Goal: Information Seeking & Learning: Find specific fact

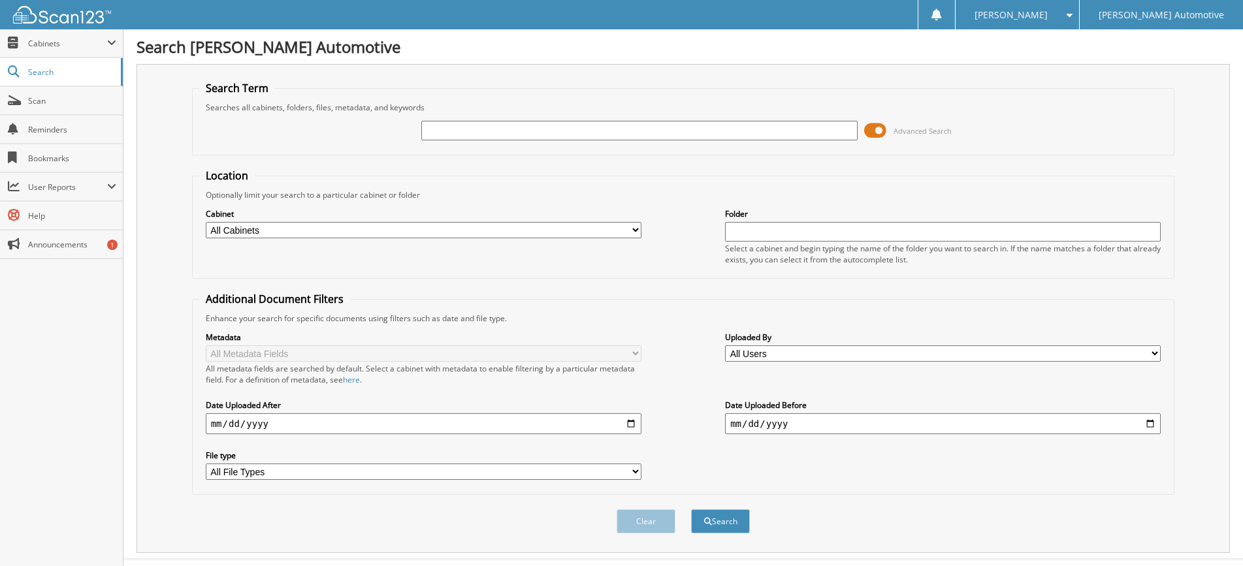
click at [451, 131] on input "text" at bounding box center [639, 131] width 436 height 20
type input "902902b"
click at [691, 509] on button "Search" at bounding box center [720, 521] width 59 height 24
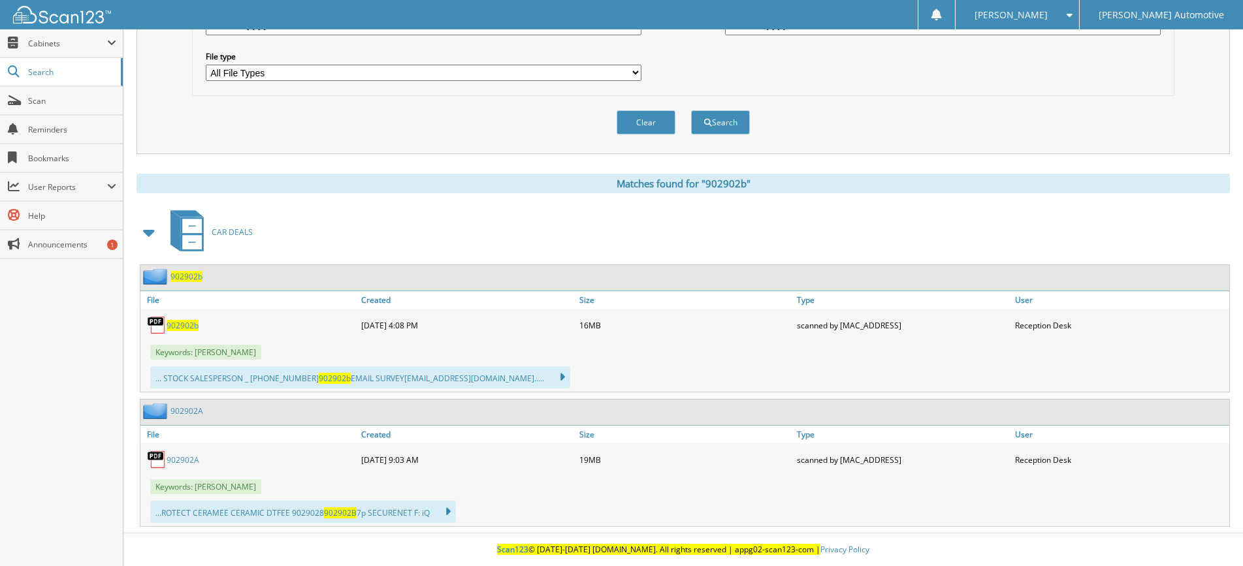
scroll to position [400, 0]
click at [191, 327] on span "902902b" at bounding box center [183, 325] width 32 height 11
click at [653, 128] on button "Clear" at bounding box center [646, 122] width 59 height 24
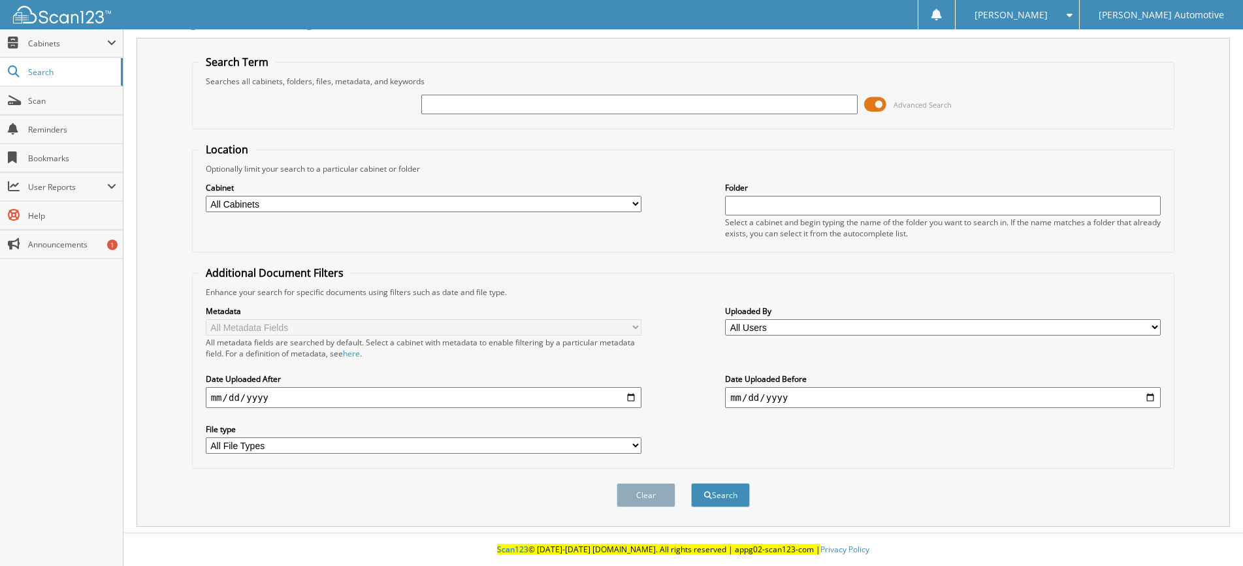
scroll to position [27, 0]
click at [454, 112] on input "text" at bounding box center [639, 105] width 436 height 20
type input "101339"
click at [691, 483] on button "Search" at bounding box center [720, 495] width 59 height 24
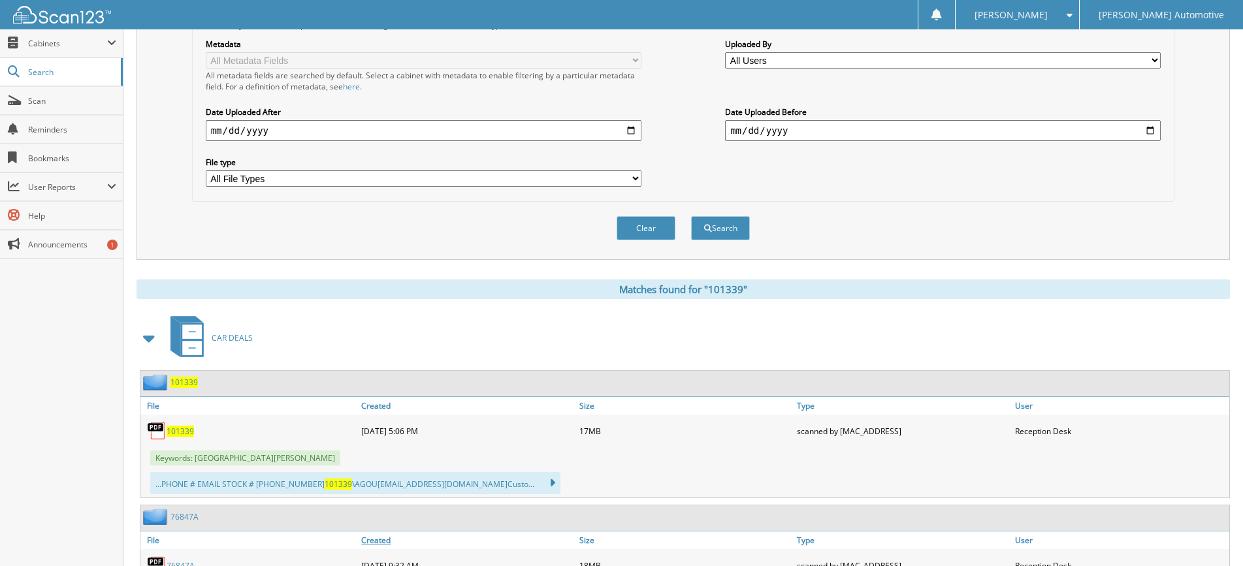
scroll to position [392, 0]
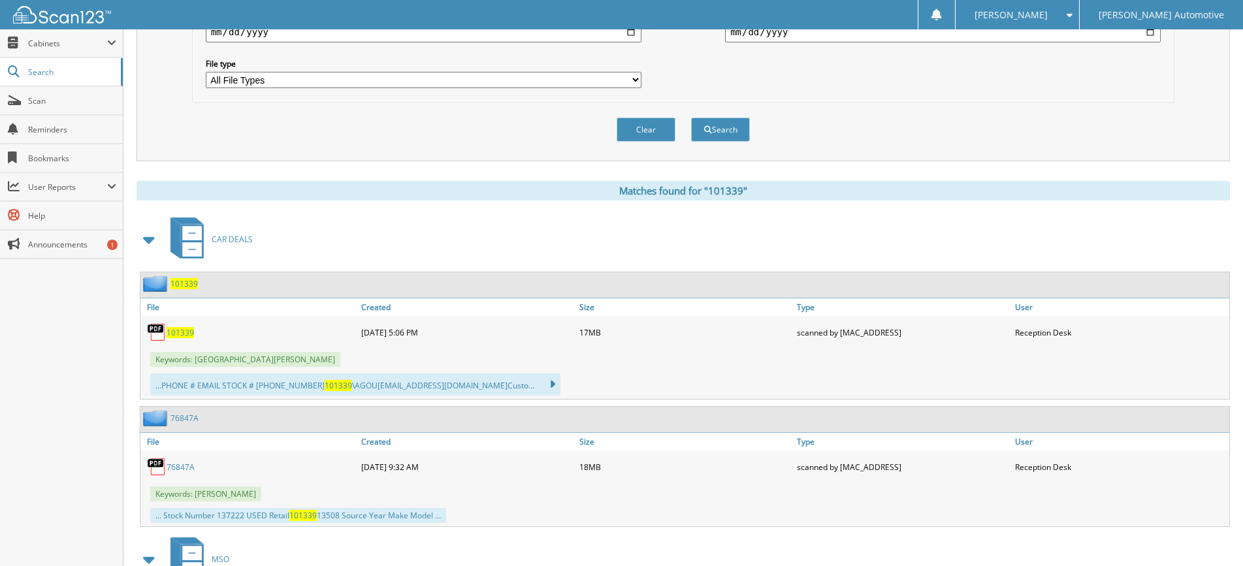
click at [184, 330] on span "101339" at bounding box center [180, 332] width 27 height 11
click at [632, 128] on button "Clear" at bounding box center [646, 130] width 59 height 24
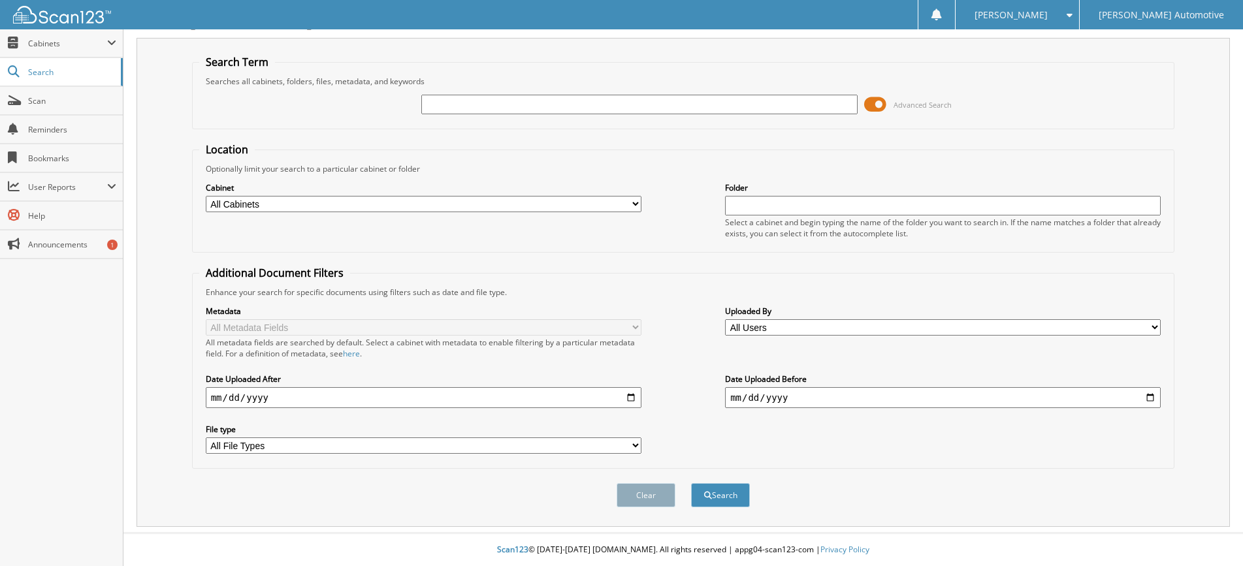
scroll to position [27, 0]
click at [457, 108] on input "text" at bounding box center [639, 105] width 436 height 20
type input "101380"
click at [691, 483] on button "Search" at bounding box center [720, 495] width 59 height 24
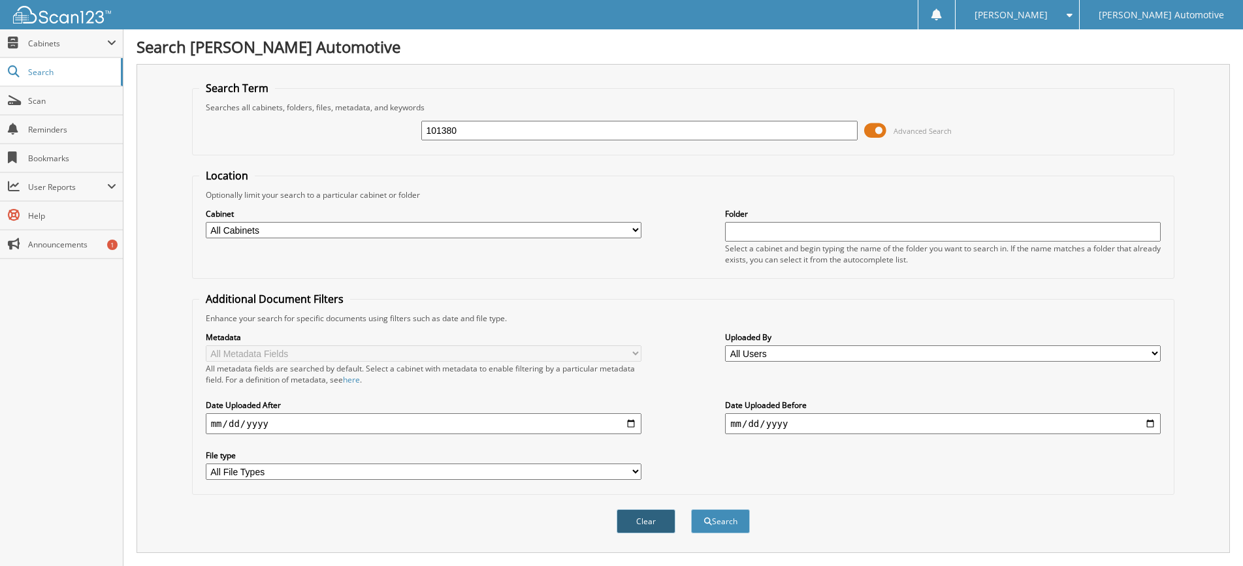
click at [638, 522] on button "Clear" at bounding box center [646, 521] width 59 height 24
click at [426, 127] on input "text" at bounding box center [639, 131] width 436 height 20
type input "101380"
click at [691, 509] on button "Search" at bounding box center [720, 521] width 59 height 24
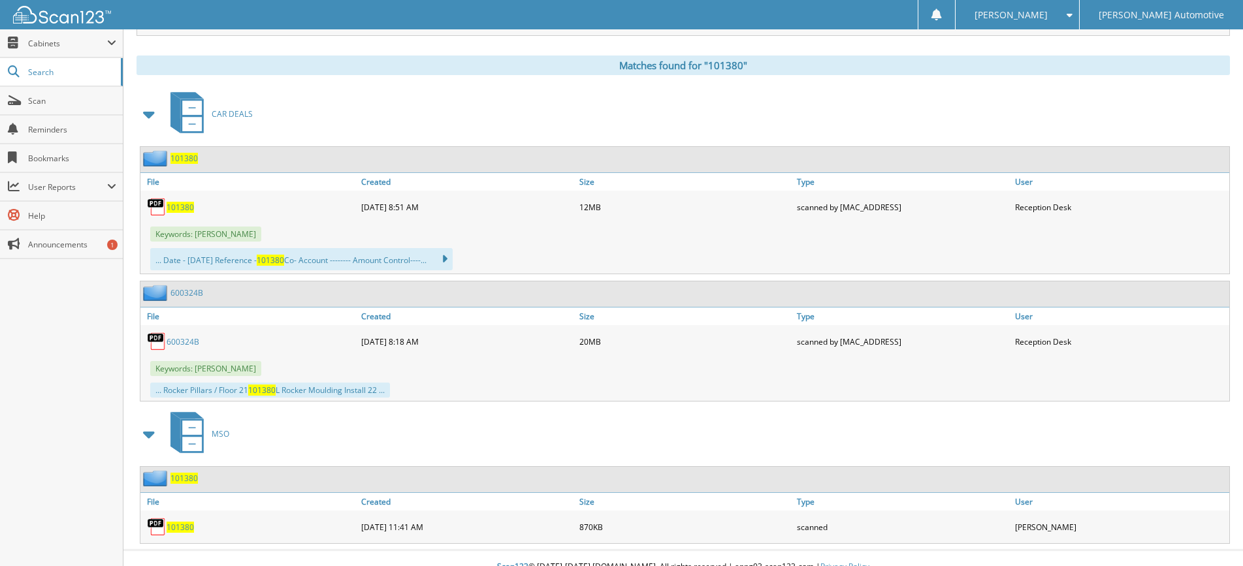
scroll to position [522, 0]
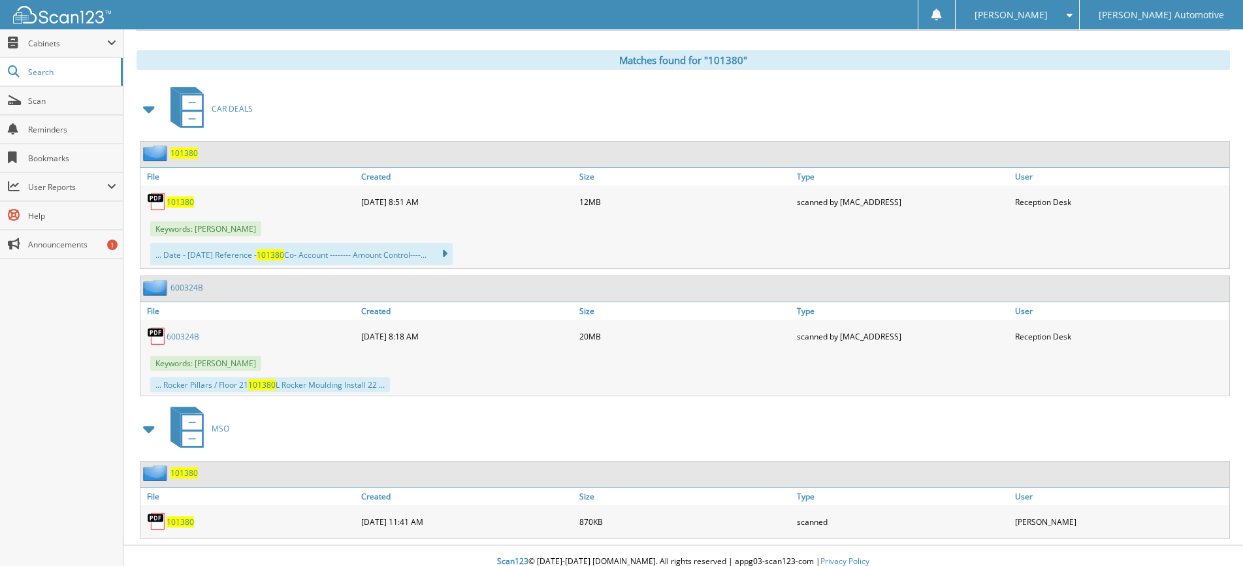
click at [180, 204] on span "101380" at bounding box center [180, 202] width 27 height 11
click at [65, 71] on span "Search" at bounding box center [71, 72] width 86 height 11
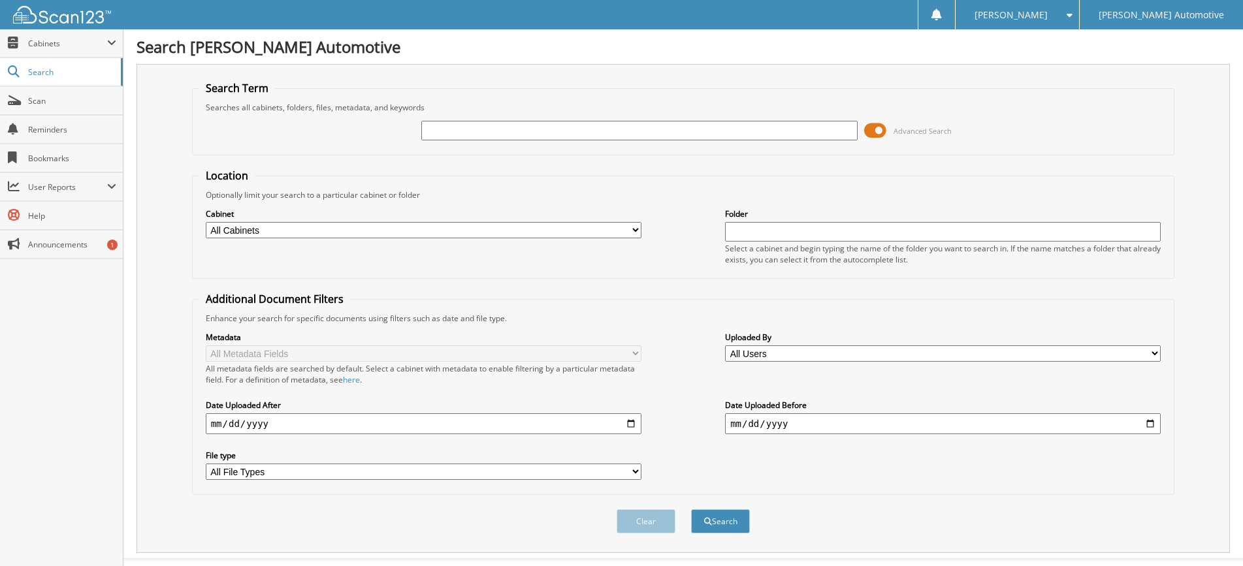
click at [453, 132] on input "text" at bounding box center [639, 131] width 436 height 20
type input "84910a"
click at [691, 509] on button "Search" at bounding box center [720, 521] width 59 height 24
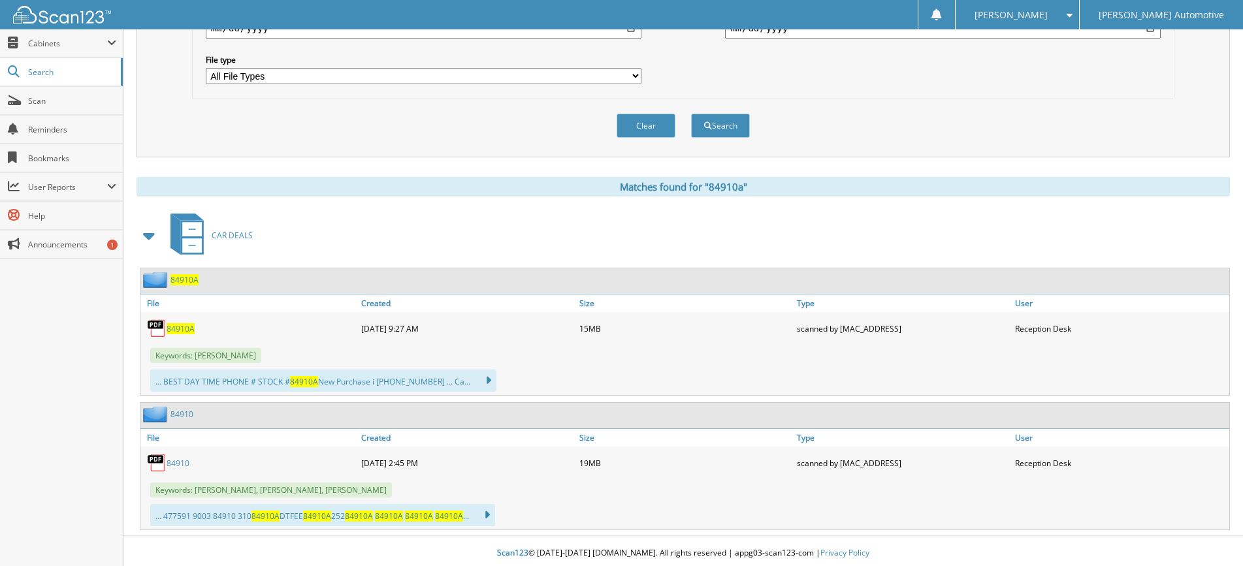
scroll to position [400, 0]
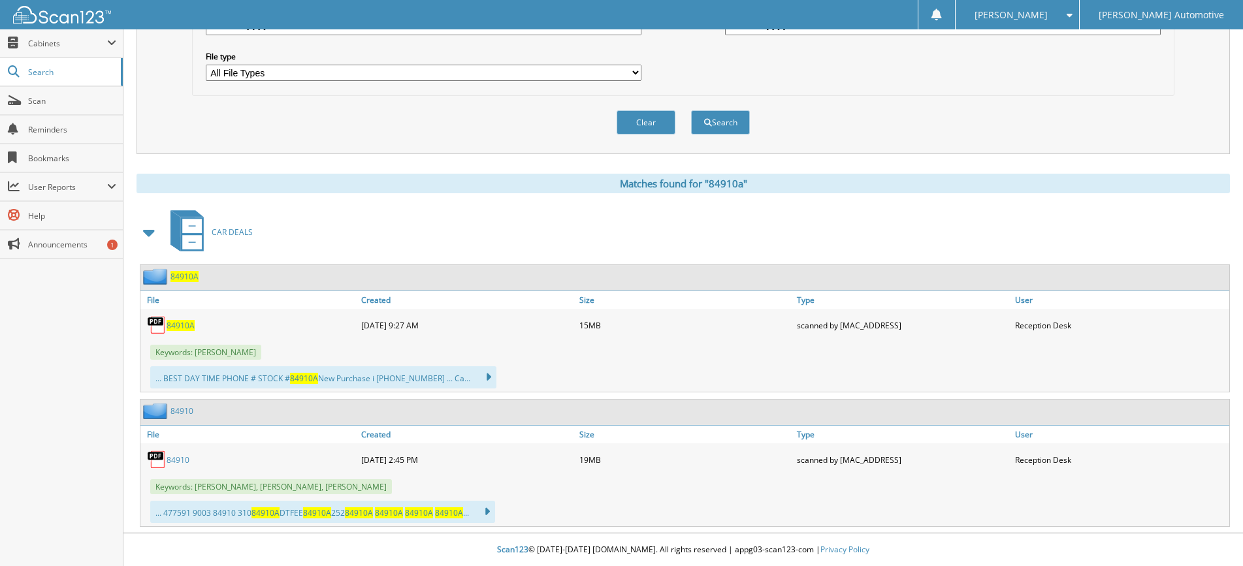
click at [169, 323] on span "84910A" at bounding box center [181, 325] width 28 height 11
click at [639, 124] on button "Clear" at bounding box center [646, 122] width 59 height 24
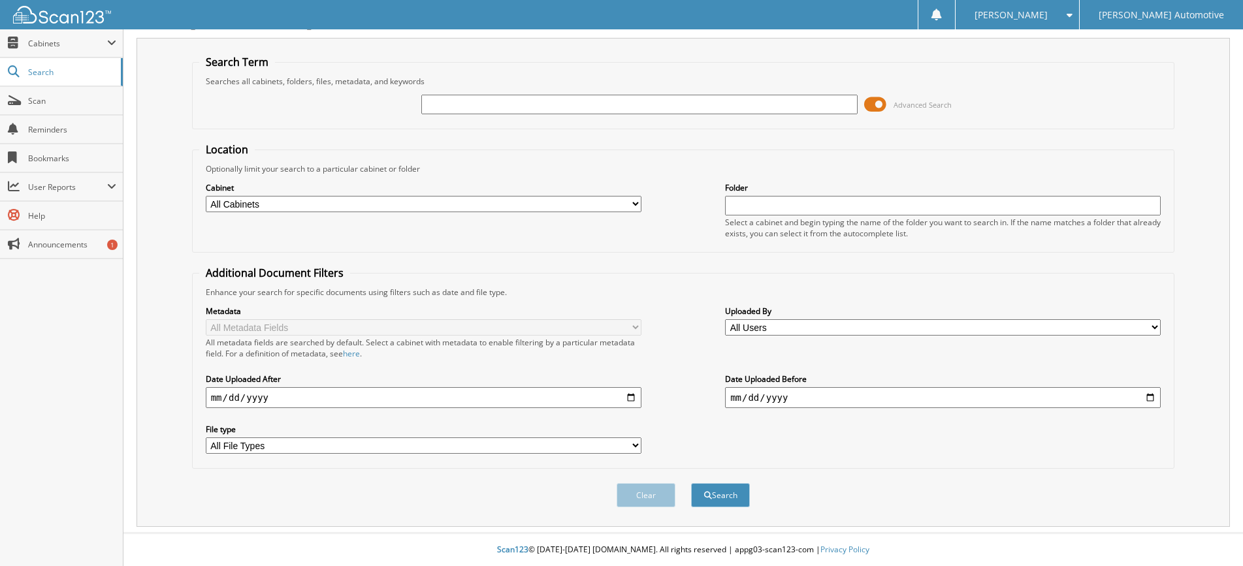
click at [457, 108] on input "text" at bounding box center [639, 105] width 436 height 20
type input "100739"
click at [691, 483] on button "Search" at bounding box center [720, 495] width 59 height 24
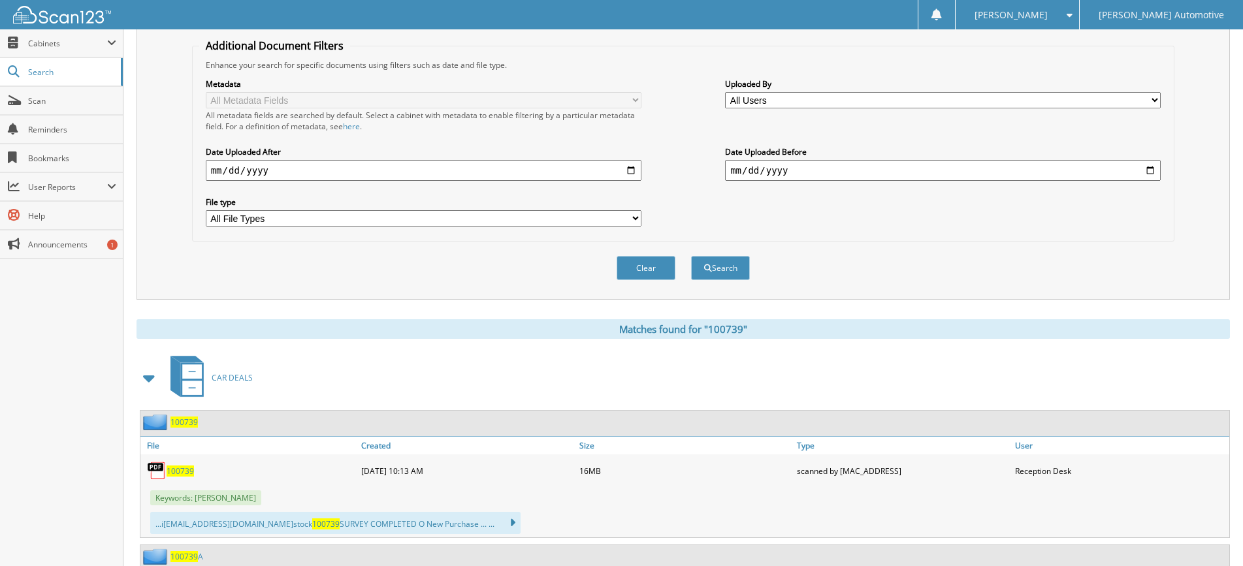
scroll to position [392, 0]
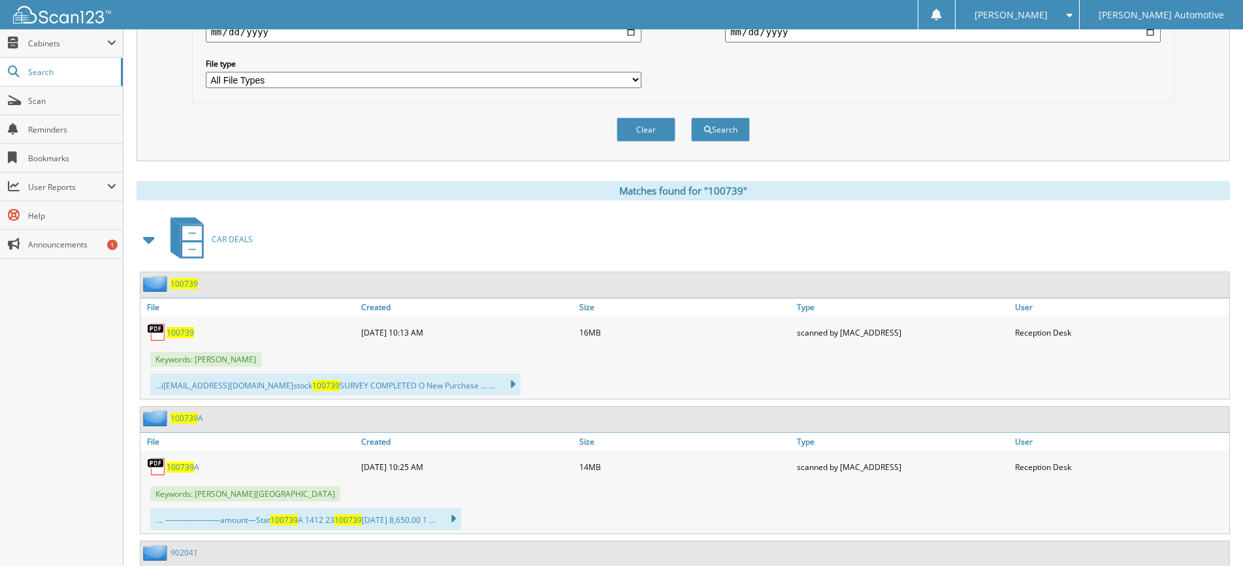
click at [187, 330] on span "100739" at bounding box center [180, 332] width 27 height 11
